Goal: Task Accomplishment & Management: Manage account settings

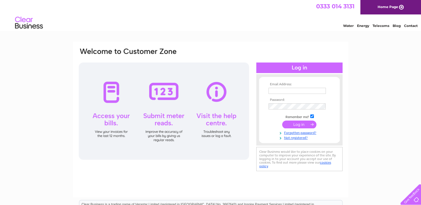
click at [274, 92] on input "text" at bounding box center [296, 91] width 57 height 6
type input "kthompson@saur-glasgow.co.uk"
click at [282, 121] on input "submit" at bounding box center [299, 125] width 34 height 8
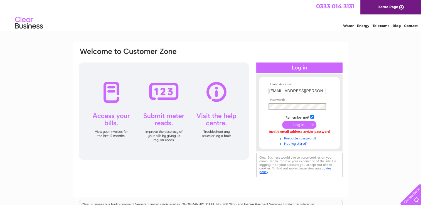
click at [282, 121] on input "submit" at bounding box center [299, 125] width 34 height 8
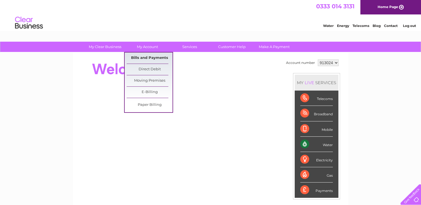
click at [146, 57] on link "Bills and Payments" at bounding box center [150, 58] width 46 height 11
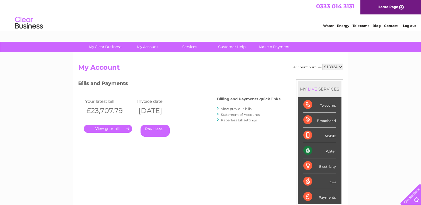
click at [115, 130] on link "." at bounding box center [108, 129] width 48 height 8
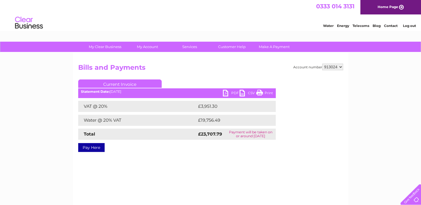
click at [228, 93] on link "PDF" at bounding box center [231, 94] width 17 height 8
